Goal: Task Accomplishment & Management: Manage account settings

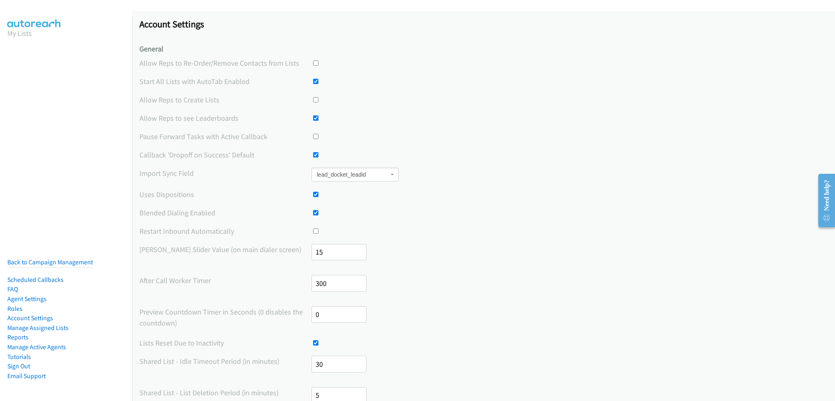
click at [315, 195] on input "checkbox" at bounding box center [315, 194] width 5 height 5
checkbox input "false"
click at [313, 230] on input "checkbox" at bounding box center [315, 230] width 5 height 5
click at [225, 226] on label "Restart Inbound Automatically" at bounding box center [225, 231] width 172 height 11
click at [225, 225] on div "Account Settings General Allow Reps to Re-Order/Remove Contacts from Lists Star…" at bounding box center [483, 384] width 703 height 747
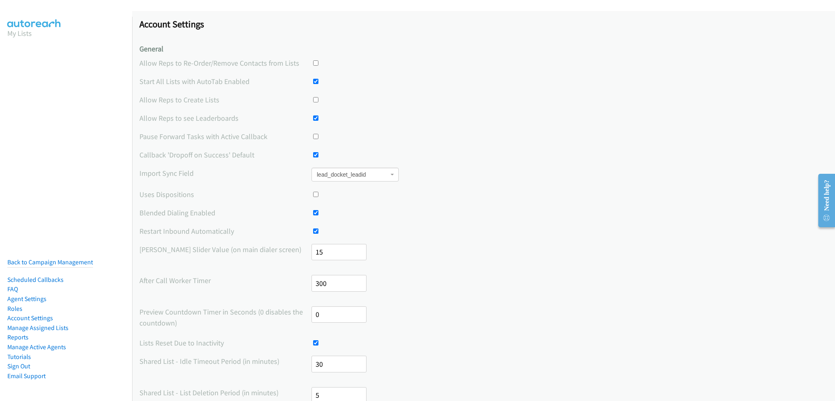
click at [314, 232] on input "checkbox" at bounding box center [315, 230] width 5 height 5
checkbox input "false"
click at [233, 231] on label "Restart Inbound Automatically" at bounding box center [225, 231] width 172 height 11
drag, startPoint x: 233, startPoint y: 231, endPoint x: 134, endPoint y: 224, distance: 99.3
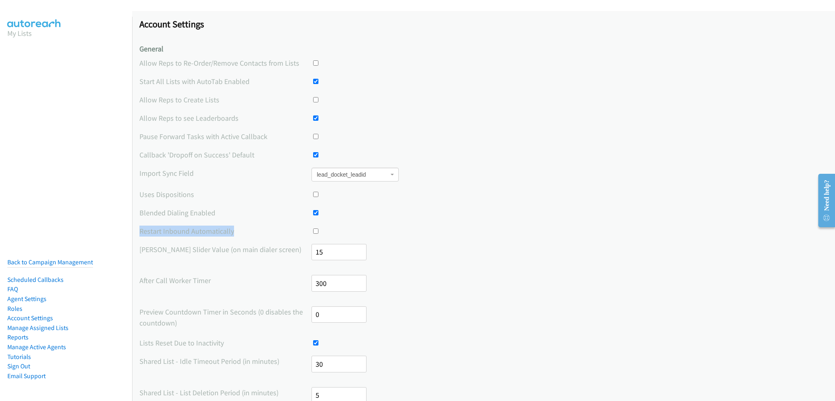
click at [134, 224] on div "Account Settings General Allow Reps to Re-Order/Remove Contacts from Lists Star…" at bounding box center [483, 384] width 703 height 747
click at [151, 227] on label "Restart Inbound Automatically" at bounding box center [225, 231] width 172 height 11
click at [146, 225] on div "Account Settings General Allow Reps to Re-Order/Remove Contacts from Lists Star…" at bounding box center [483, 384] width 703 height 747
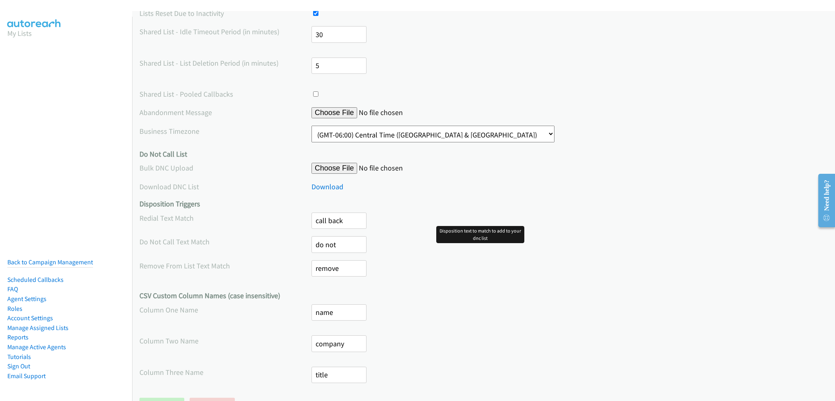
scroll to position [362, 0]
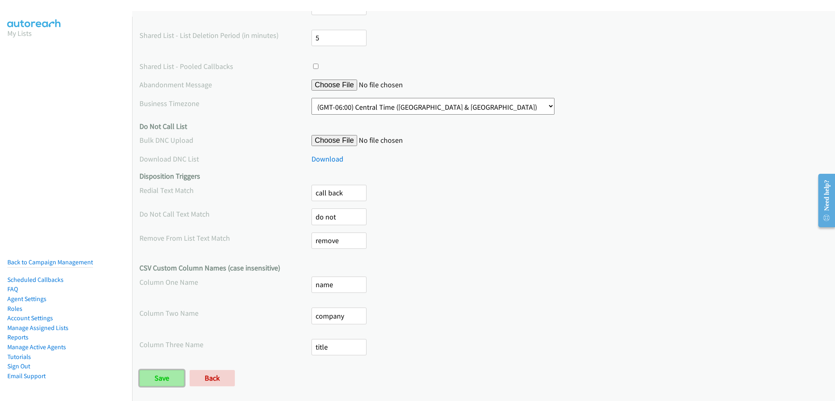
click at [168, 376] on input "Save" at bounding box center [161, 378] width 45 height 16
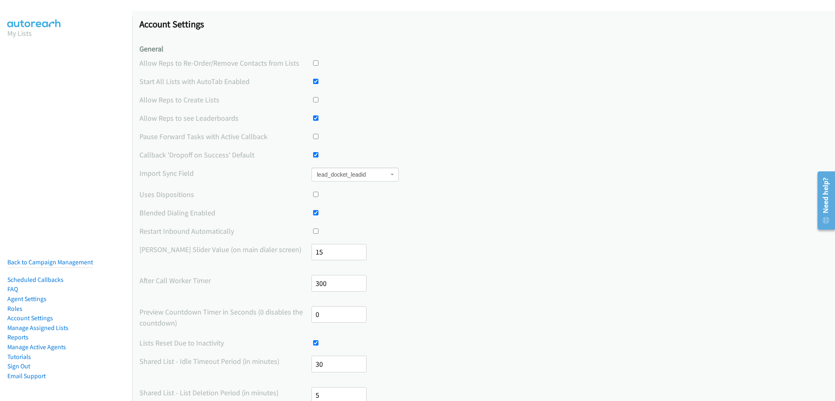
click at [46, 260] on li "Back to Campaign Management" at bounding box center [50, 262] width 86 height 10
click at [47, 258] on link "Back to Campaign Management" at bounding box center [50, 262] width 86 height 8
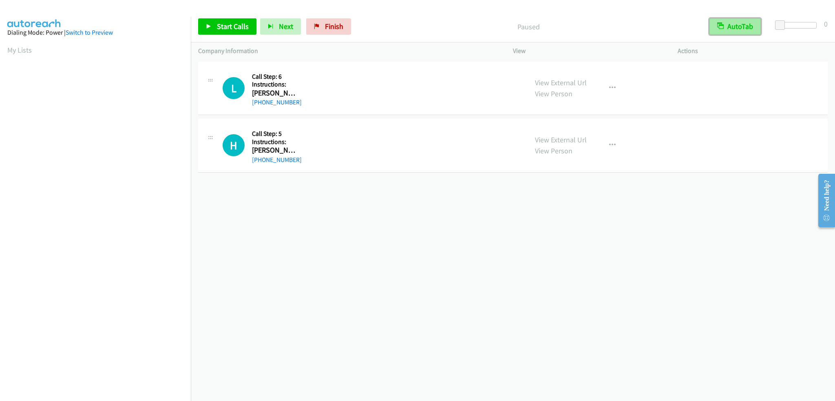
click at [730, 27] on button "AutoTab" at bounding box center [735, 26] width 51 height 16
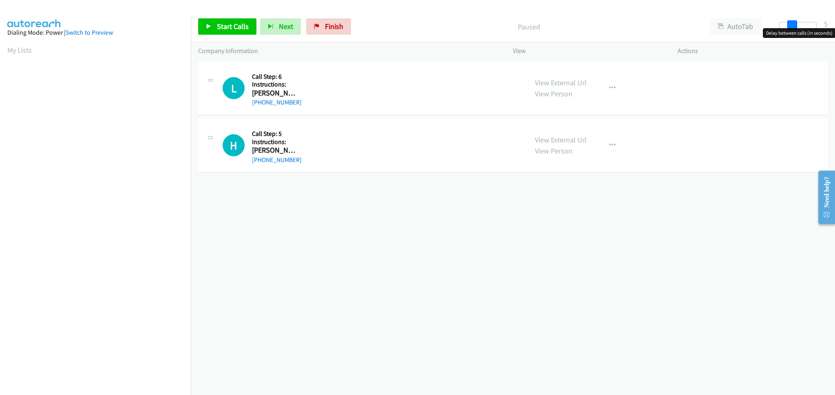
drag, startPoint x: 778, startPoint y: 22, endPoint x: 789, endPoint y: 24, distance: 11.2
click at [789, 24] on span at bounding box center [792, 25] width 10 height 10
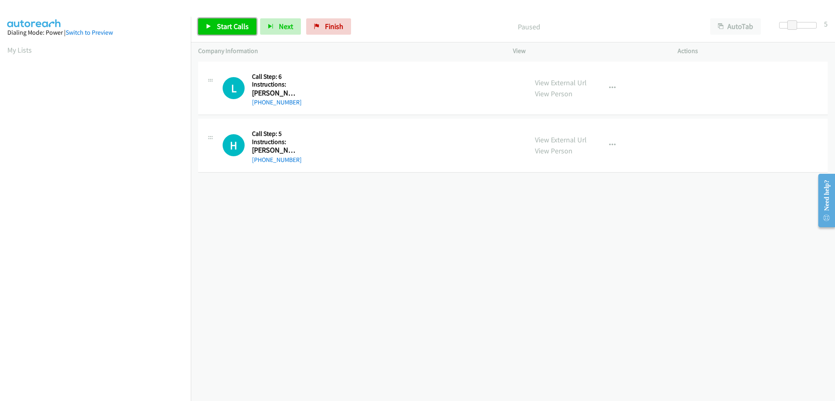
click at [218, 24] on span "Start Calls" at bounding box center [233, 26] width 32 height 9
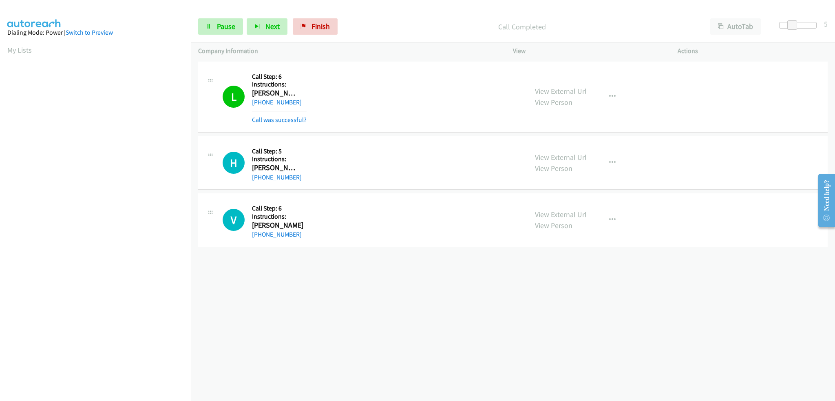
scroll to position [41, 0]
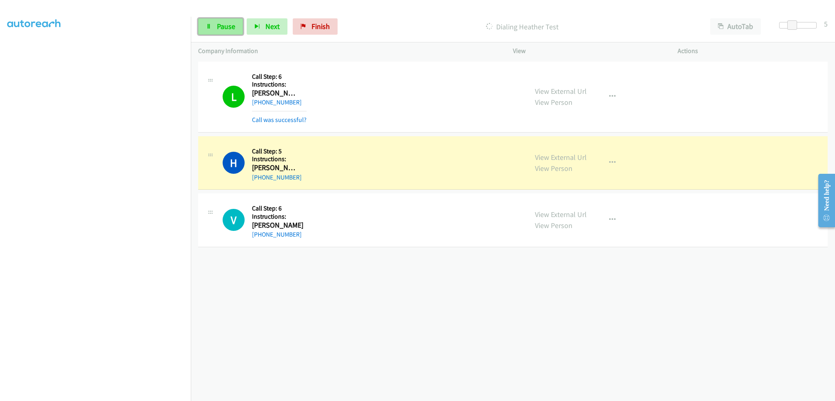
click at [214, 29] on link "Pause" at bounding box center [220, 26] width 45 height 16
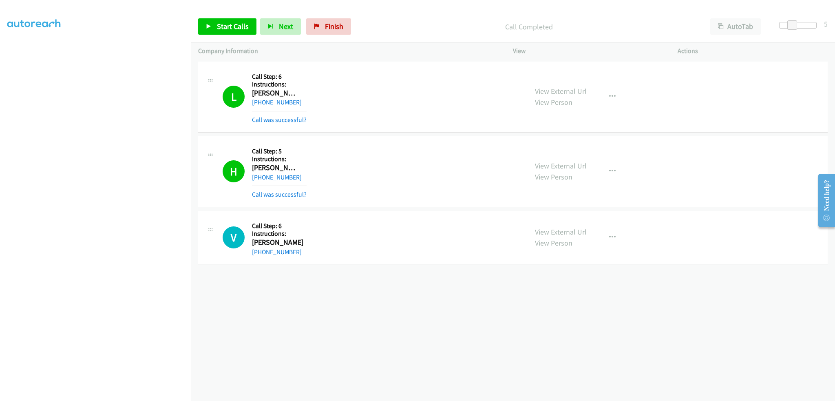
click at [329, 44] on div "Company Information" at bounding box center [348, 50] width 315 height 17
click at [239, 24] on span "Start Calls" at bounding box center [233, 26] width 32 height 9
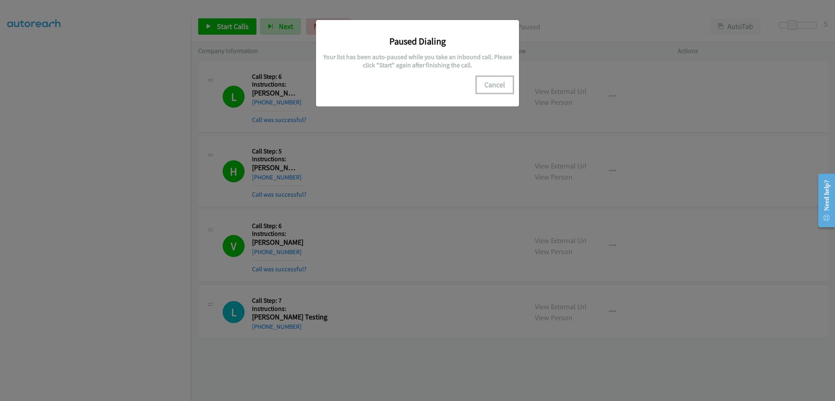
click at [498, 83] on button "Cancel" at bounding box center [495, 85] width 36 height 16
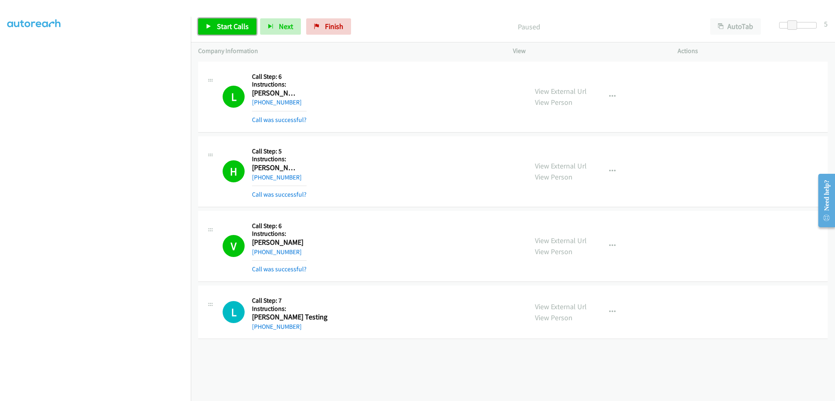
click at [231, 24] on span "Start Calls" at bounding box center [233, 26] width 32 height 9
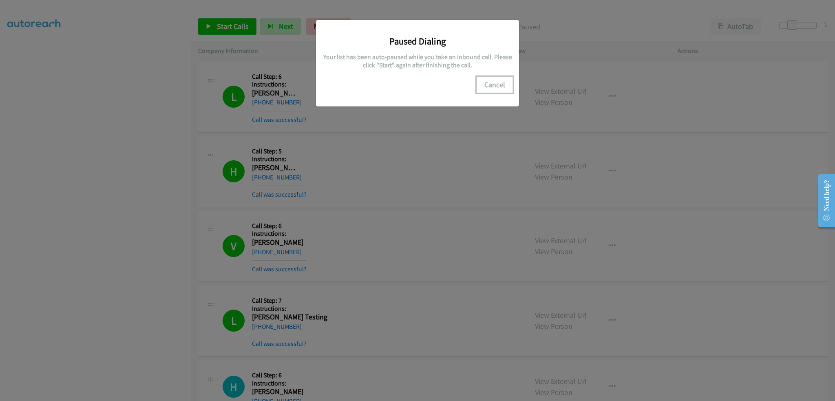
click at [495, 83] on button "Cancel" at bounding box center [495, 85] width 36 height 16
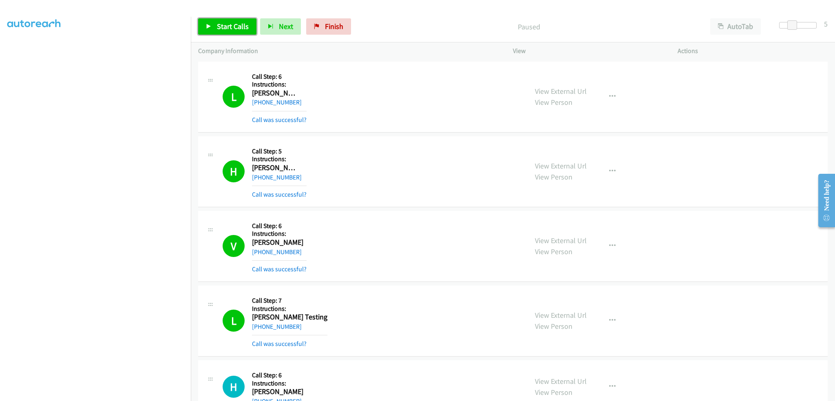
click at [241, 24] on span "Start Calls" at bounding box center [233, 26] width 32 height 9
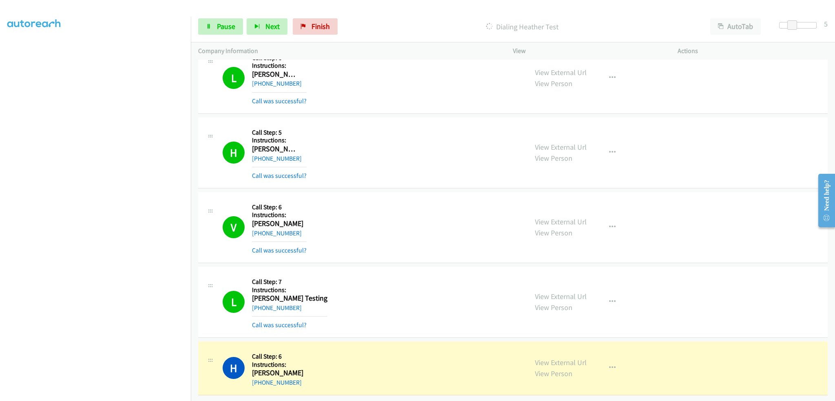
scroll to position [57, 0]
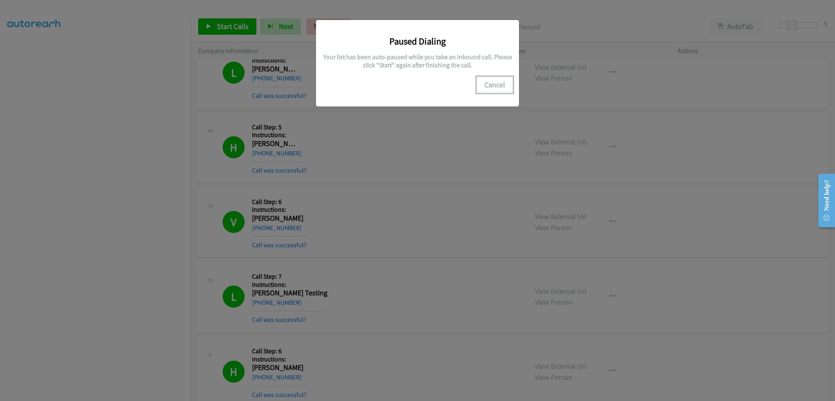
click at [498, 85] on button "Cancel" at bounding box center [495, 85] width 36 height 16
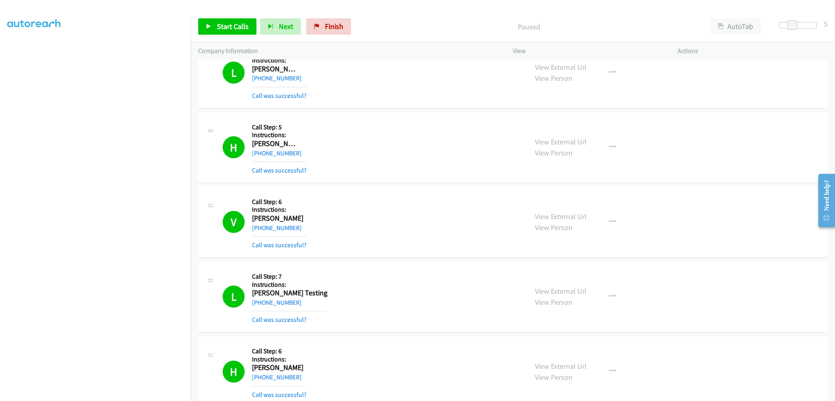
scroll to position [16, 0]
click at [296, 246] on link "Call was successful?" at bounding box center [279, 245] width 55 height 8
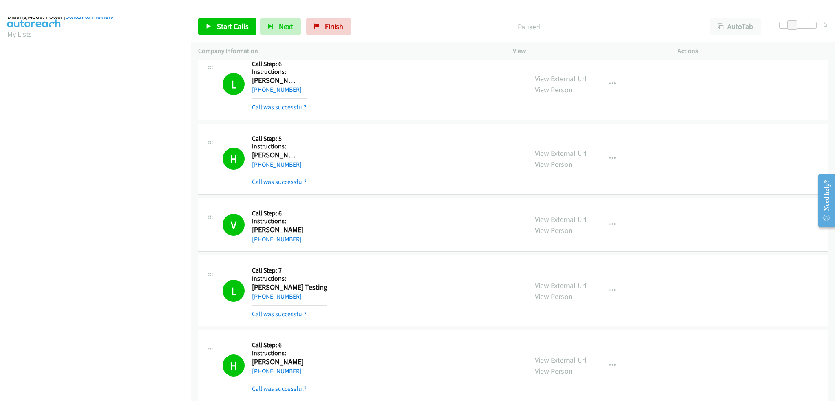
scroll to position [0, 0]
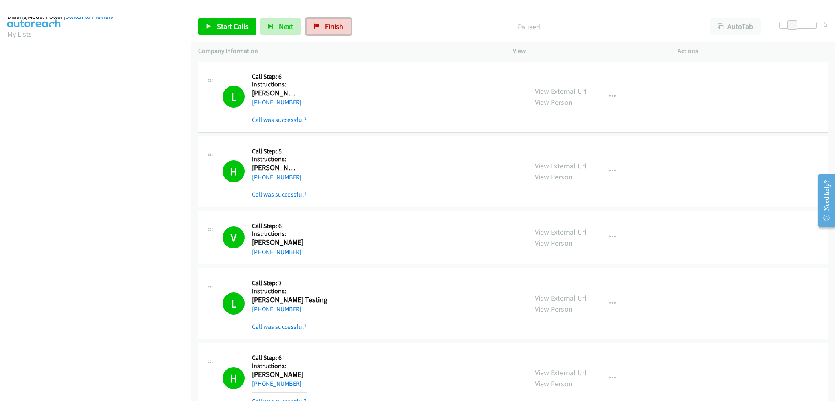
drag, startPoint x: 329, startPoint y: 31, endPoint x: 454, endPoint y: 29, distance: 124.8
click at [329, 31] on link "Finish" at bounding box center [328, 26] width 45 height 16
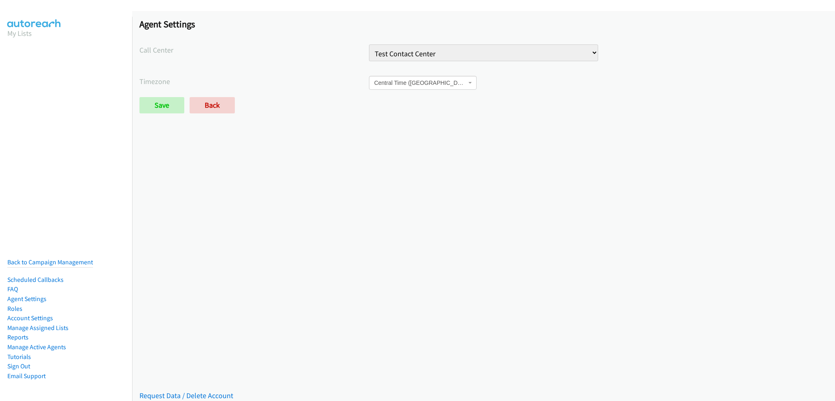
click at [37, 324] on link "Manage Assigned Lists" at bounding box center [37, 328] width 61 height 8
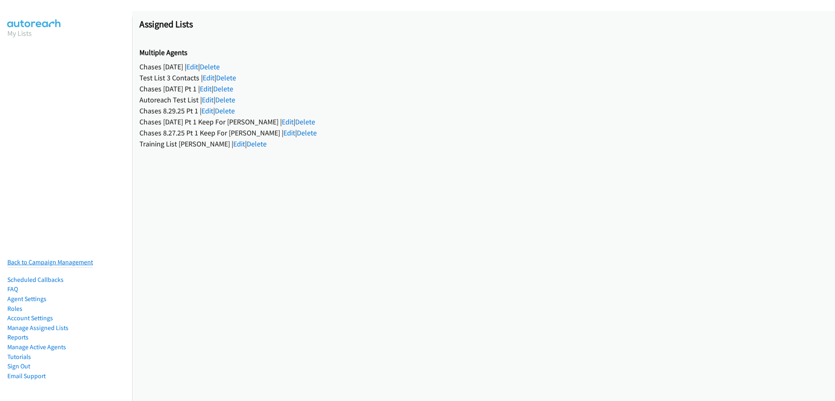
click at [59, 258] on link "Back to Campaign Management" at bounding box center [50, 262] width 86 height 8
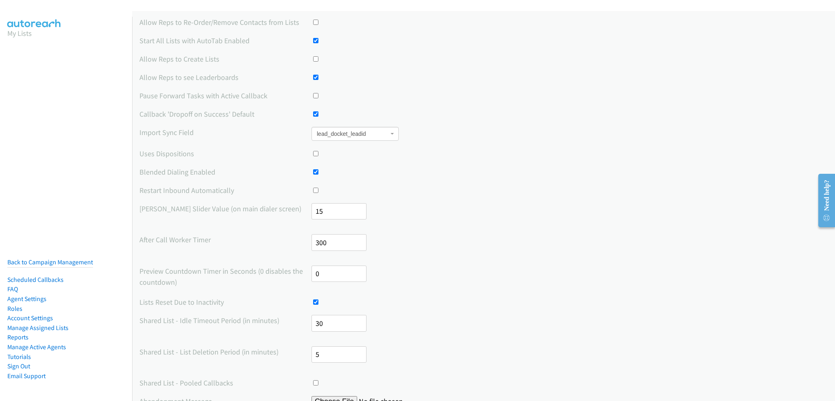
click at [314, 189] on input "checkbox" at bounding box center [315, 190] width 5 height 5
checkbox input "true"
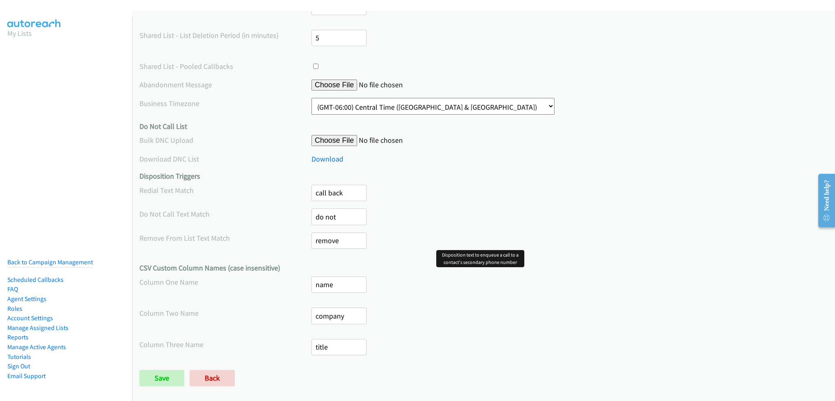
scroll to position [362, 0]
click at [158, 379] on input "Save" at bounding box center [161, 378] width 45 height 16
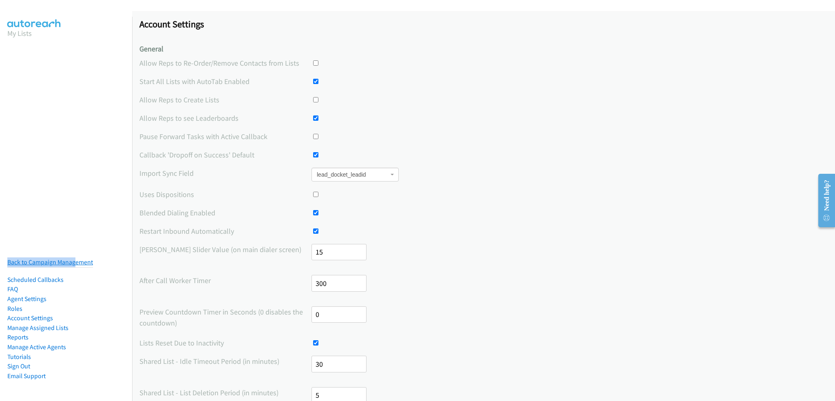
click at [74, 252] on nav "My Lists Back to Campaign Management Scheduled Callbacks FAQ Agent Settings Rol…" at bounding box center [66, 217] width 133 height 401
click at [74, 258] on link "Back to Campaign Management" at bounding box center [50, 262] width 86 height 8
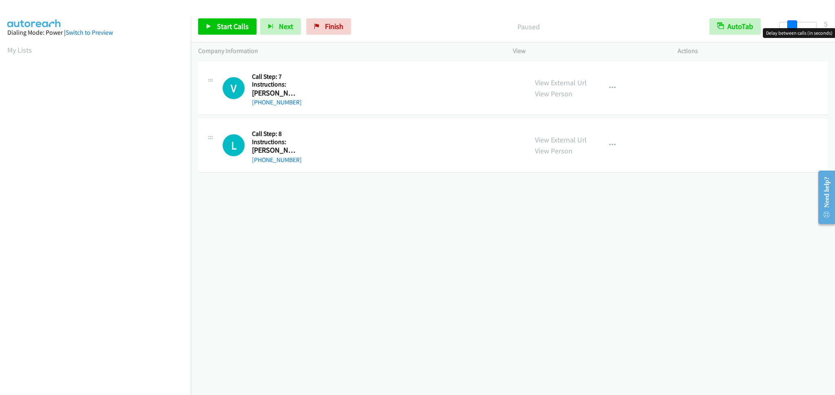
drag, startPoint x: 783, startPoint y: 26, endPoint x: 794, endPoint y: 24, distance: 11.1
click at [794, 24] on span at bounding box center [792, 25] width 10 height 10
click at [235, 22] on span "Start Calls" at bounding box center [233, 26] width 32 height 9
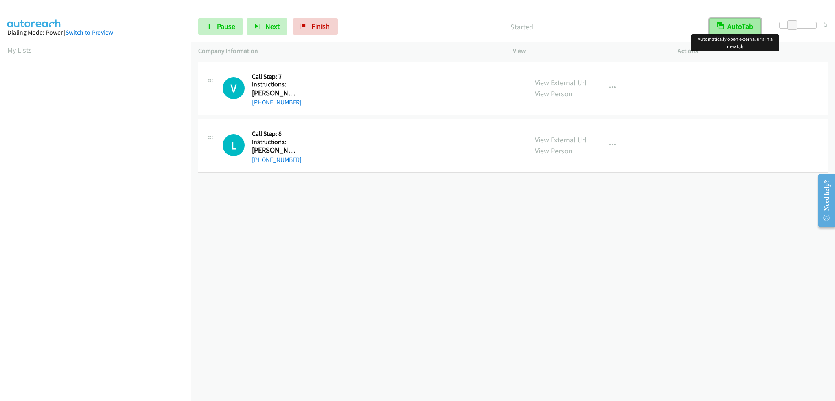
click at [726, 27] on button "AutoTab" at bounding box center [735, 26] width 51 height 16
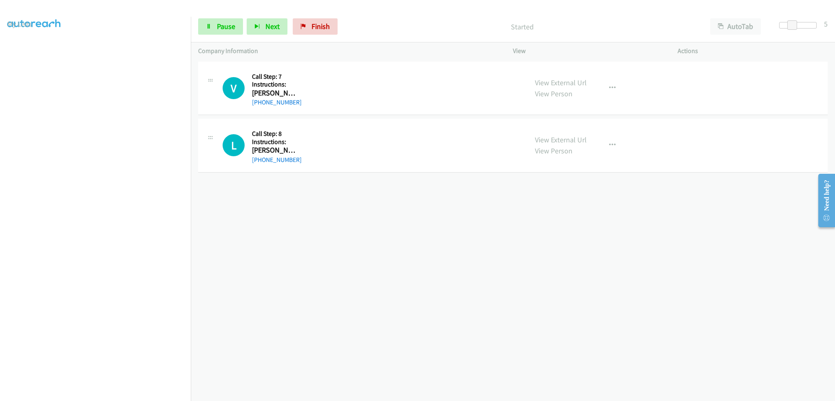
scroll to position [57, 0]
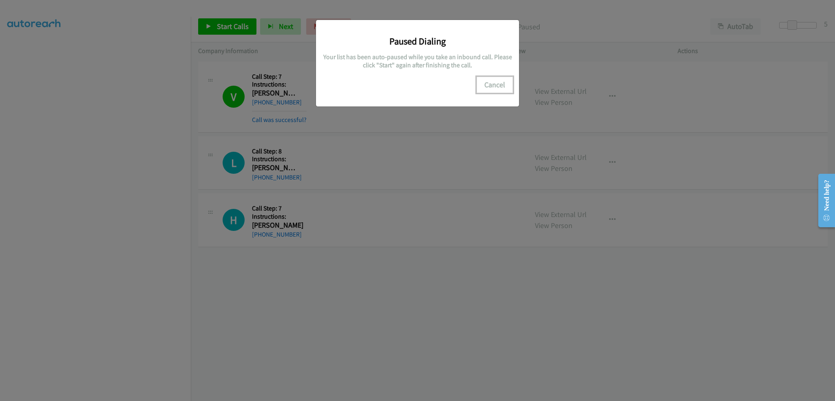
click at [497, 82] on button "Cancel" at bounding box center [495, 85] width 36 height 16
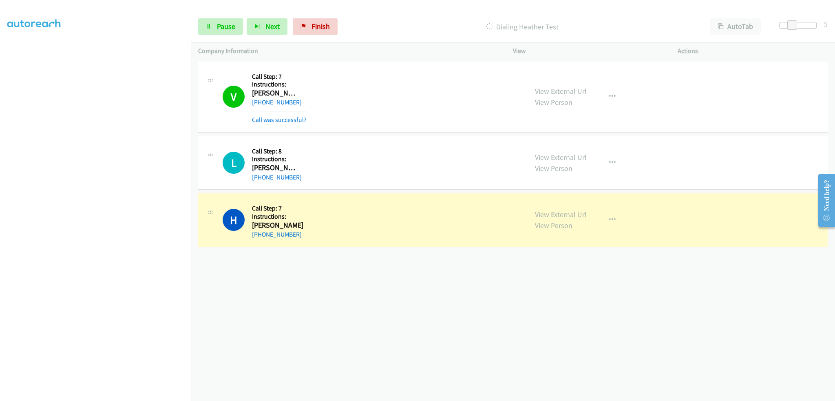
click at [316, 294] on div "+1 415-964-1034 Call failed - Please reload the list and try again The Callbar …" at bounding box center [513, 230] width 644 height 341
click at [222, 26] on span "Pause" at bounding box center [226, 26] width 18 height 9
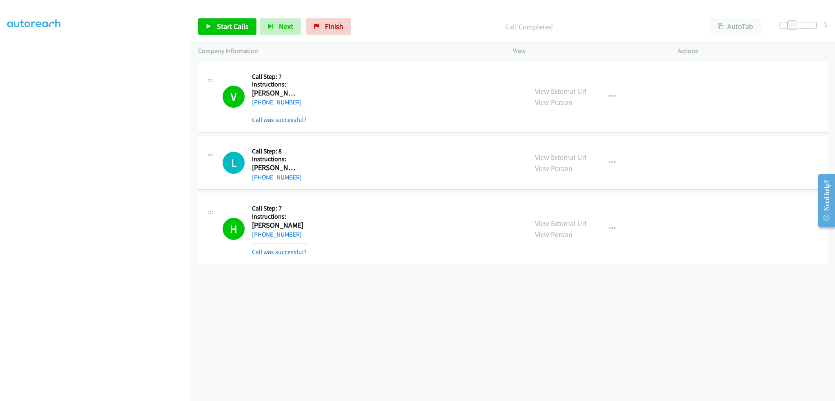
scroll to position [0, 0]
click at [320, 24] on link "Finish" at bounding box center [328, 26] width 45 height 16
